Goal: Complete application form: Complete application form

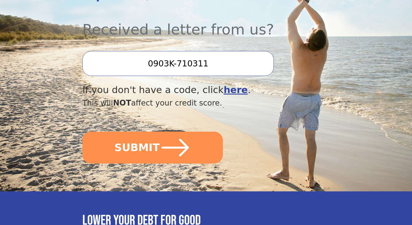
scroll to position [208, 0]
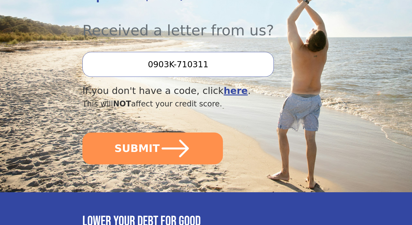
click at [180, 66] on input "0903K-710311" at bounding box center [178, 64] width 192 height 25
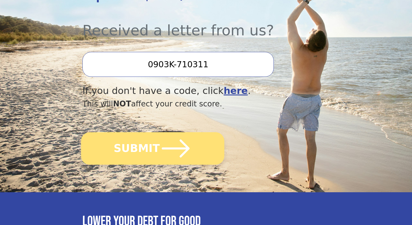
click at [152, 150] on button "SUBMIT" at bounding box center [153, 148] width 144 height 32
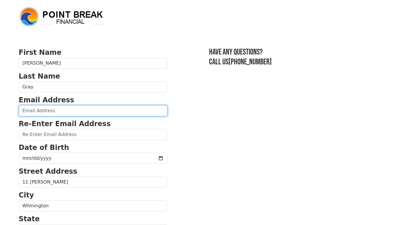
type input "x"
type input "[EMAIL_ADDRESS][DOMAIN_NAME]"
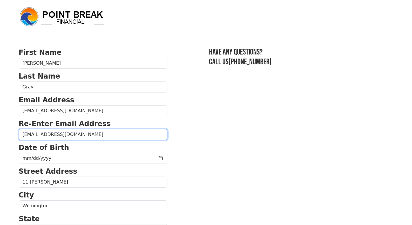
type input "[EMAIL_ADDRESS][DOMAIN_NAME]"
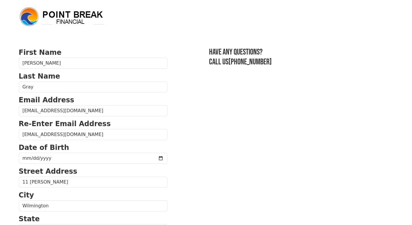
type input "[DATE]"
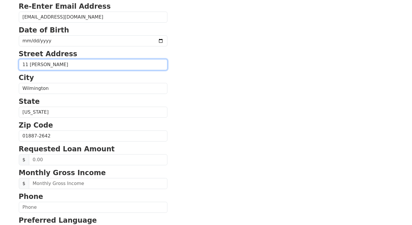
scroll to position [118, 0]
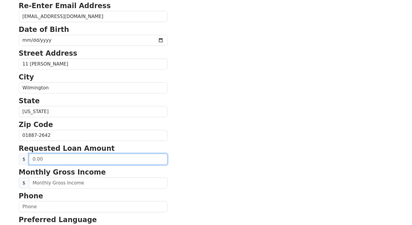
click at [45, 160] on input "text" at bounding box center [98, 158] width 139 height 11
type input "50.00"
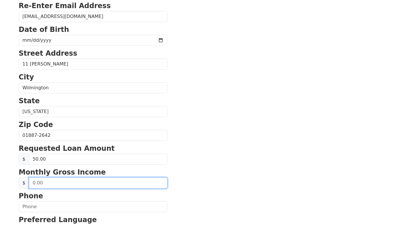
click at [40, 185] on input "text" at bounding box center [98, 182] width 139 height 11
type input "3,900.00"
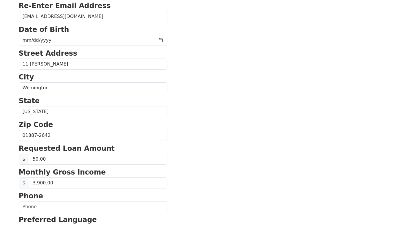
click at [215, 163] on section "First Name [PERSON_NAME] Last Name Gray Email Address [EMAIL_ADDRESS][DOMAIN_NA…" at bounding box center [206, 135] width 375 height 413
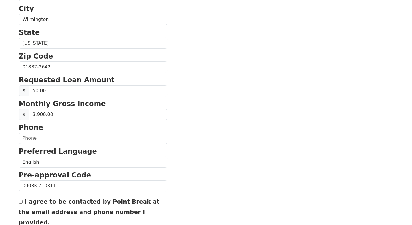
scroll to position [186, 0]
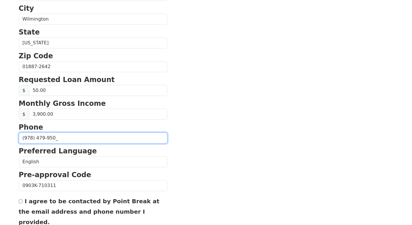
type input "[PHONE_NUMBER]"
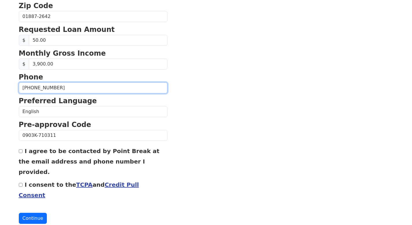
scroll to position [236, 0]
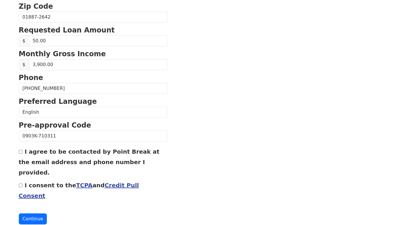
click at [20, 153] on input "I agree to be contacted by Point Break at the email address and phone number I …" at bounding box center [21, 152] width 4 height 4
checkbox input "true"
click at [21, 183] on input "I consent to the TCPA and Credit Pull Consent" at bounding box center [21, 185] width 4 height 4
checkbox input "true"
click at [27, 213] on button "Continue" at bounding box center [33, 218] width 28 height 11
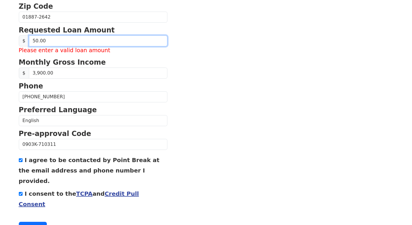
click at [50, 43] on input "50.00" at bounding box center [98, 40] width 139 height 11
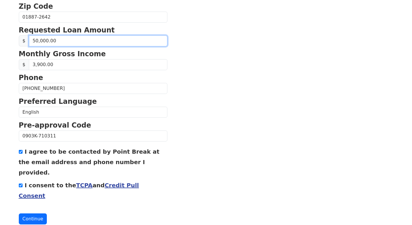
type input "500,000.00"
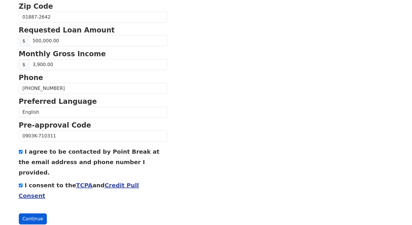
click at [28, 213] on button "Continue" at bounding box center [33, 218] width 28 height 11
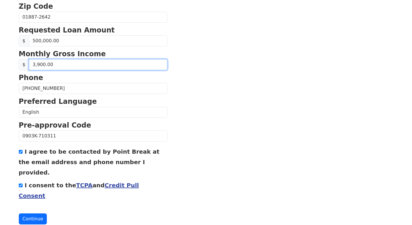
drag, startPoint x: 60, startPoint y: 64, endPoint x: 8, endPoint y: 61, distance: 52.1
drag, startPoint x: 52, startPoint y: 60, endPoint x: 0, endPoint y: 56, distance: 52.9
drag, startPoint x: 45, startPoint y: 65, endPoint x: 13, endPoint y: 61, distance: 32.5
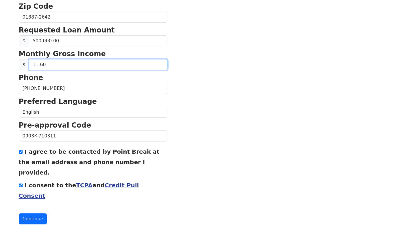
type input "15,600.00"
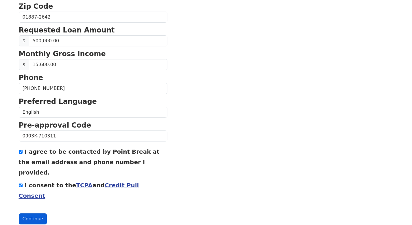
click at [37, 213] on button "Continue" at bounding box center [33, 218] width 28 height 11
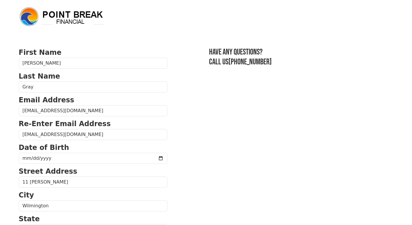
scroll to position [0, 0]
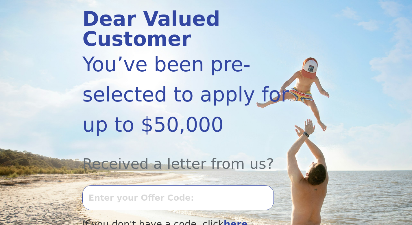
scroll to position [207, 0]
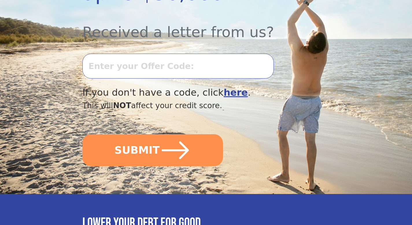
click at [133, 62] on input "text" at bounding box center [178, 66] width 192 height 25
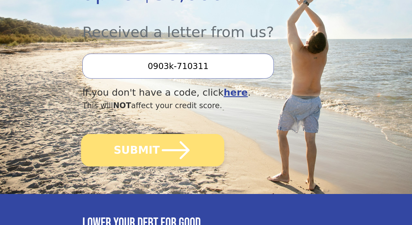
type input "0903k-710311"
click at [149, 148] on button "SUBMIT" at bounding box center [153, 150] width 144 height 32
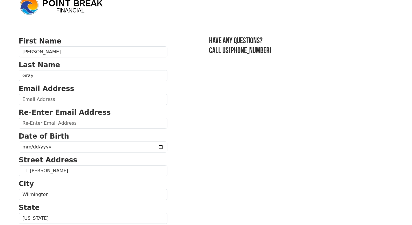
scroll to position [11, 0]
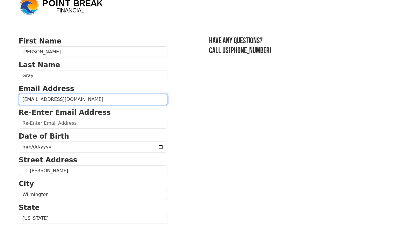
type input "[EMAIL_ADDRESS][DOMAIN_NAME]"
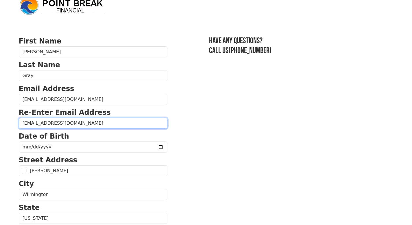
type input "[EMAIL_ADDRESS][DOMAIN_NAME]"
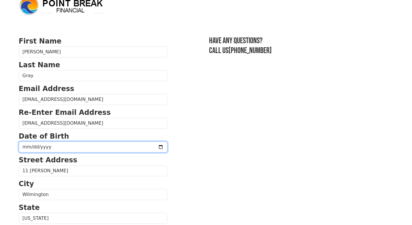
click at [32, 149] on input "date" at bounding box center [93, 146] width 149 height 11
click at [25, 146] on input "date" at bounding box center [93, 146] width 149 height 11
type input "[DATE]"
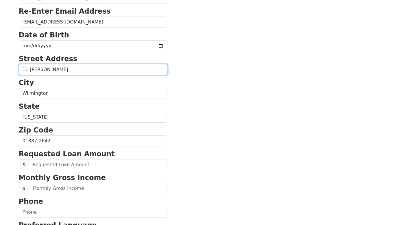
scroll to position [113, 0]
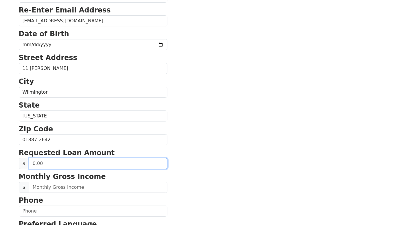
click at [58, 163] on input "text" at bounding box center [98, 163] width 139 height 11
type input "50,000.00"
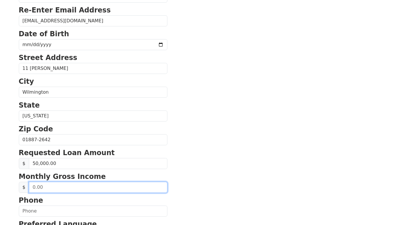
click at [34, 187] on input "text" at bounding box center [98, 186] width 139 height 11
type input "15,600.00"
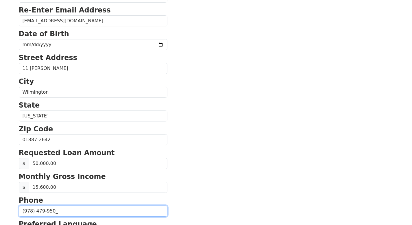
type input "[PHONE_NUMBER]"
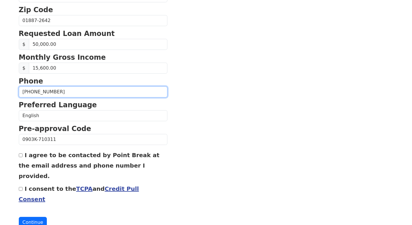
scroll to position [233, 0]
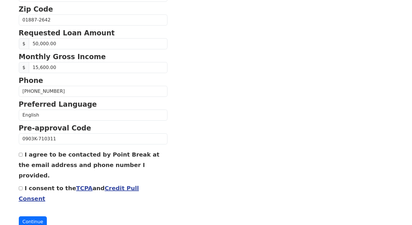
click at [21, 156] on input "I agree to be contacted by Point Break at the email address and phone number I …" at bounding box center [21, 155] width 4 height 4
checkbox input "true"
click at [21, 186] on input "I consent to the TCPA and Credit Pull Consent" at bounding box center [21, 188] width 4 height 4
checkbox input "true"
click at [30, 216] on button "Continue" at bounding box center [33, 221] width 28 height 11
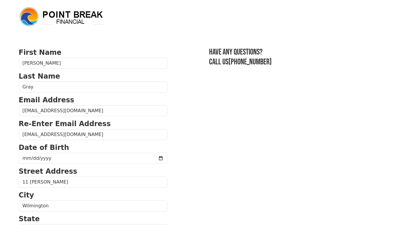
scroll to position [0, 0]
